Goal: Information Seeking & Learning: Learn about a topic

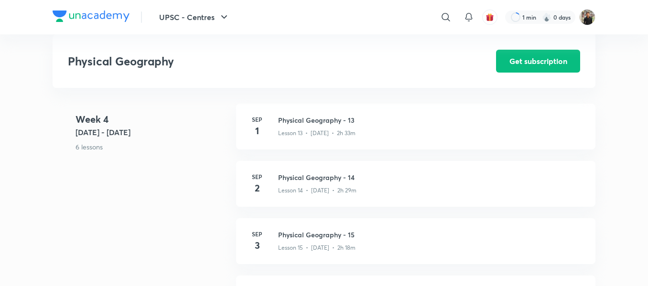
scroll to position [1161, 0]
click at [339, 139] on p "Lesson 13 • [DATE] • 2h 33m" at bounding box center [316, 135] width 77 height 9
click at [323, 128] on h3 "Physical Geography - 13" at bounding box center [431, 123] width 306 height 10
